Goal: Task Accomplishment & Management: Use online tool/utility

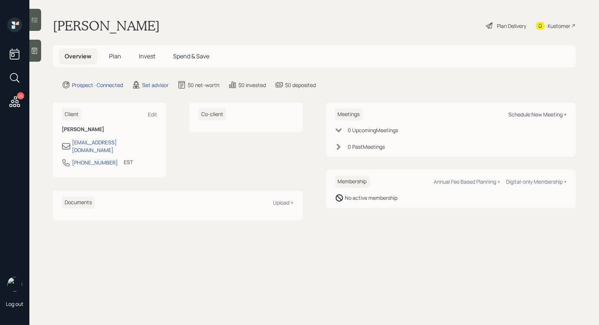
click at [545, 112] on div "Schedule New Meeting +" at bounding box center [537, 114] width 58 height 7
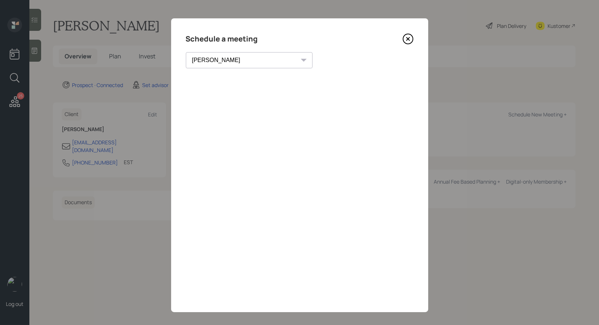
click at [233, 61] on select "Theresa Spinello Matthew Burke Xavier Ross Eitan Bar-David Ian Yamey Trevor Nel…" at bounding box center [249, 60] width 127 height 16
select select "8b79112e-3cfb-44f9-89e7-15267fe946c1"
click at [186, 52] on select "Theresa Spinello Matthew Burke Xavier Ross Eitan Bar-David Ian Yamey Trevor Nel…" at bounding box center [249, 60] width 127 height 16
click at [408, 40] on icon at bounding box center [407, 38] width 11 height 11
